Goal: Task Accomplishment & Management: Use online tool/utility

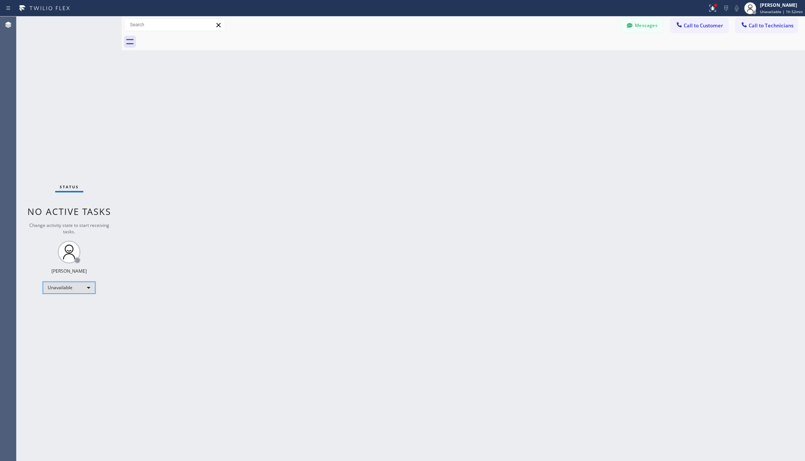
click at [77, 290] on div "Unavailable" at bounding box center [69, 288] width 53 height 12
click at [57, 305] on li "Available" at bounding box center [68, 307] width 51 height 9
click at [167, 286] on div "Back to Dashboard Change Sender ID Customers Technicians AA [PERSON_NAME] [DATE…" at bounding box center [463, 239] width 683 height 445
click at [720, 6] on icon at bounding box center [717, 8] width 9 height 9
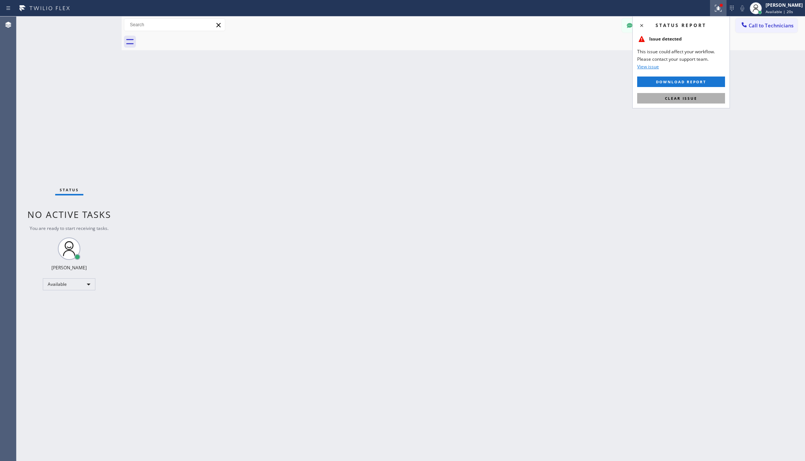
click at [691, 98] on span "Clear issue" at bounding box center [681, 98] width 32 height 5
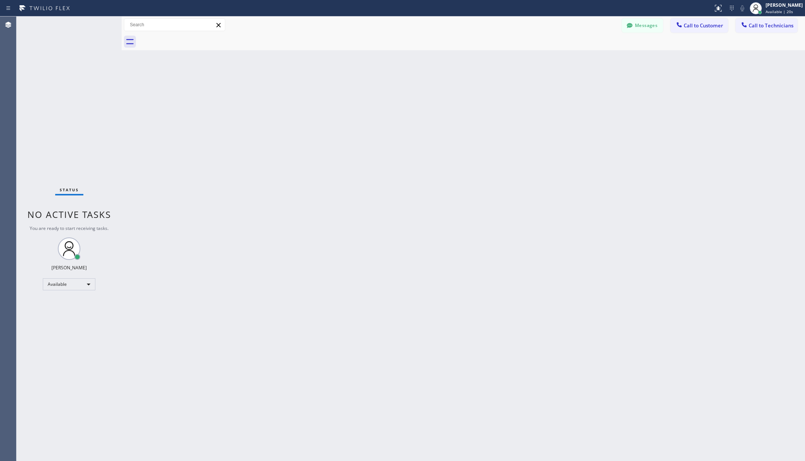
click at [207, 109] on div "Back to Dashboard Change Sender ID Customers Technicians AA [PERSON_NAME] [DATE…" at bounding box center [463, 239] width 683 height 445
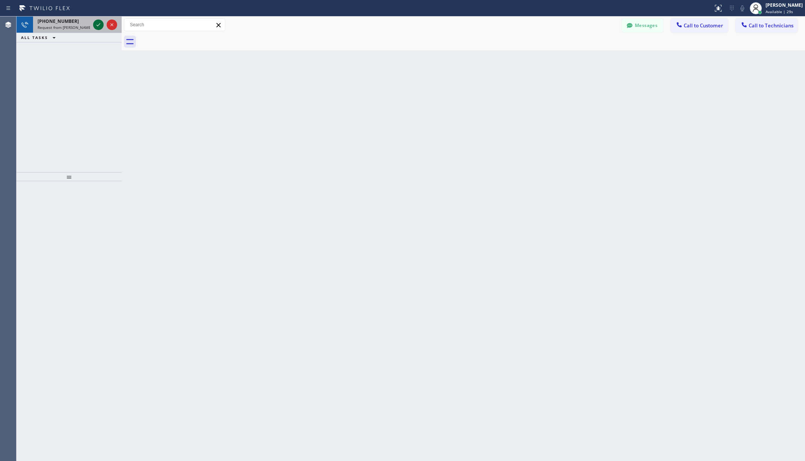
click at [103, 26] on div at bounding box center [98, 24] width 11 height 9
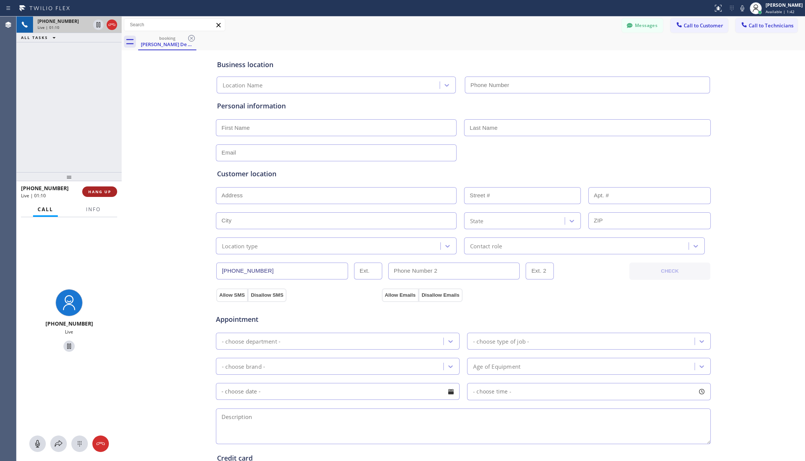
click at [108, 194] on button "HANG UP" at bounding box center [99, 192] width 35 height 11
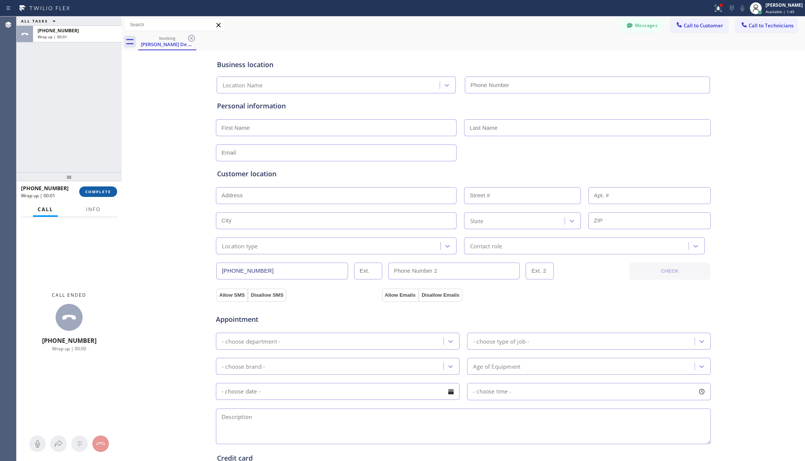
click at [107, 191] on span "COMPLETE" at bounding box center [98, 191] width 26 height 5
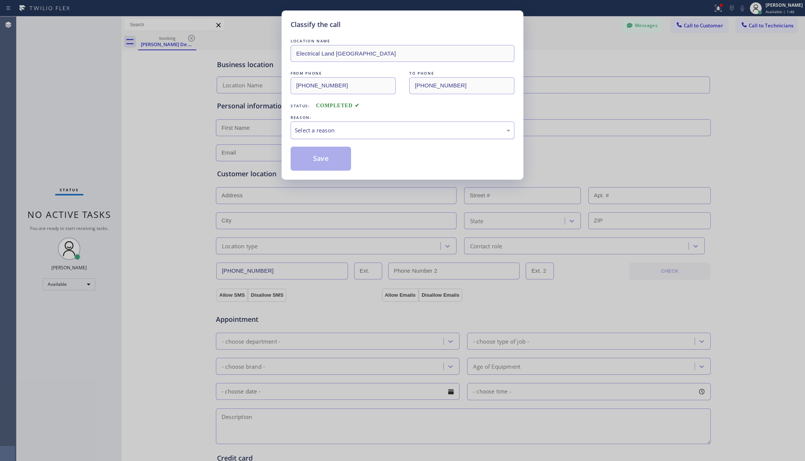
click at [382, 132] on div "Select a reason" at bounding box center [402, 130] width 215 height 9
click at [318, 161] on button "Save" at bounding box center [320, 159] width 60 height 24
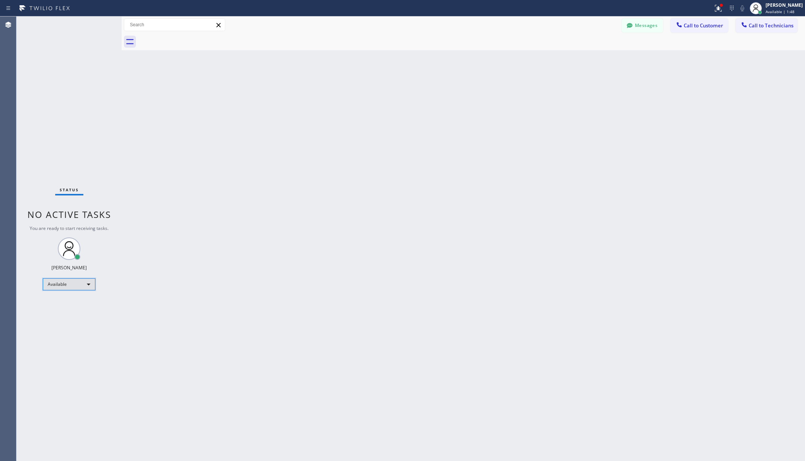
click at [71, 280] on div "Available" at bounding box center [69, 284] width 53 height 12
click at [71, 314] on li "Unavailable" at bounding box center [68, 313] width 51 height 9
drag, startPoint x: 129, startPoint y: 295, endPoint x: 166, endPoint y: 269, distance: 44.5
click at [130, 295] on div "Back to Dashboard Change Sender ID Customers Technicians AA [PERSON_NAME] [DATE…" at bounding box center [463, 239] width 683 height 445
